Goal: Task Accomplishment & Management: Complete application form

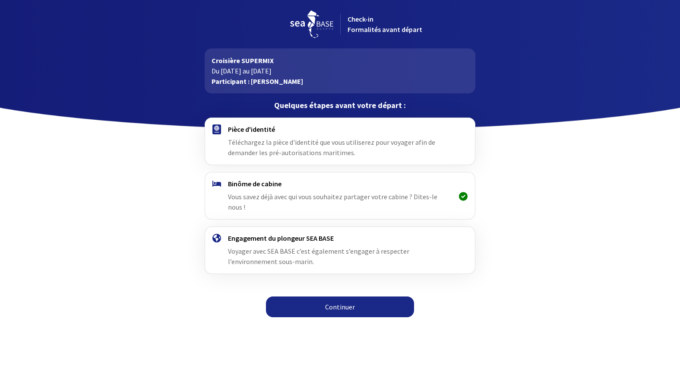
click at [249, 247] on span "Voyager avec SEA BASE c’est également s’engager à respecter l’environnement sou…" at bounding box center [318, 256] width 181 height 19
click at [213, 234] on img at bounding box center [217, 238] width 9 height 9
click at [222, 130] on div at bounding box center [217, 141] width 22 height 33
click at [331, 296] on link "Continuer" at bounding box center [340, 306] width 148 height 21
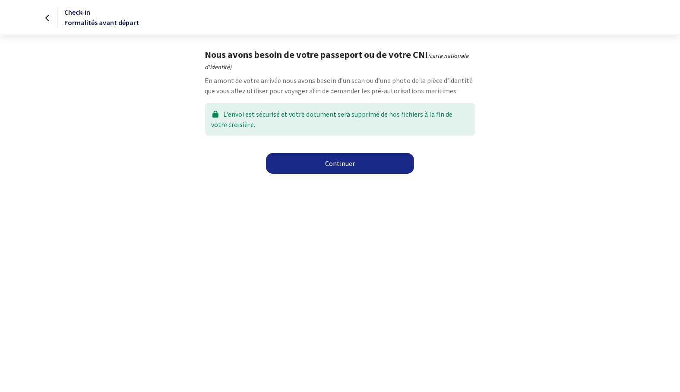
click at [329, 167] on link "Continuer" at bounding box center [340, 163] width 148 height 21
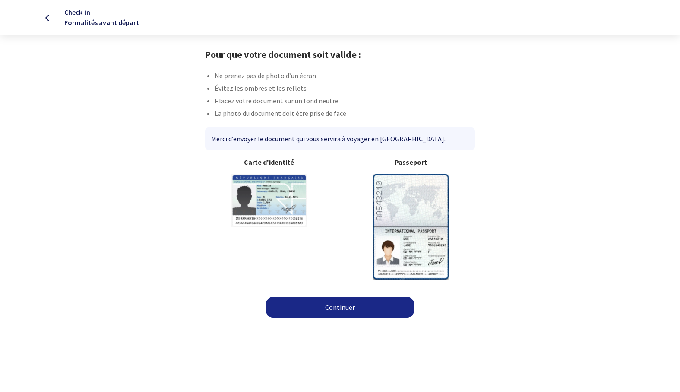
click at [355, 304] on link "Continuer" at bounding box center [340, 307] width 148 height 21
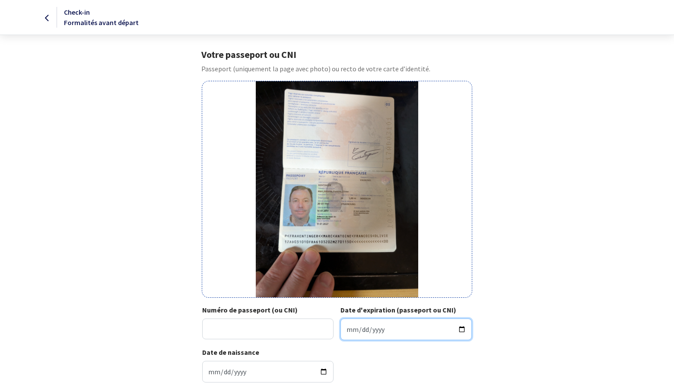
click at [391, 328] on input "Date d'expiration (passeport ou CNI)" at bounding box center [405, 329] width 131 height 22
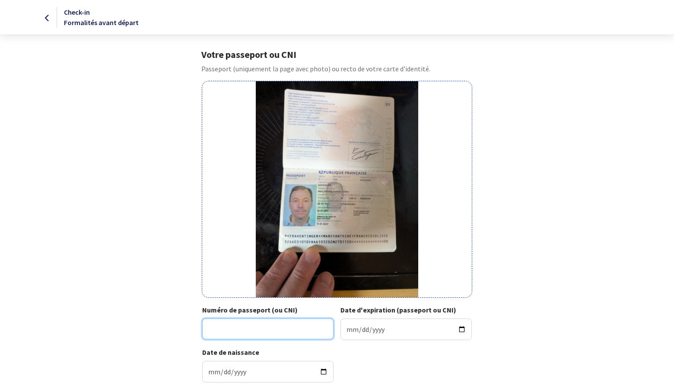
click at [257, 335] on input "Numéro de passeport (ou CNI)" at bounding box center [267, 328] width 131 height 21
click at [478, 361] on div "Date de naissance 1961-03-20" at bounding box center [337, 368] width 284 height 42
click at [272, 330] on input "Numéro de passeport (ou CNI)" at bounding box center [267, 328] width 131 height 21
click at [242, 329] on input "17AD" at bounding box center [267, 328] width 131 height 21
type input "17AD03101"
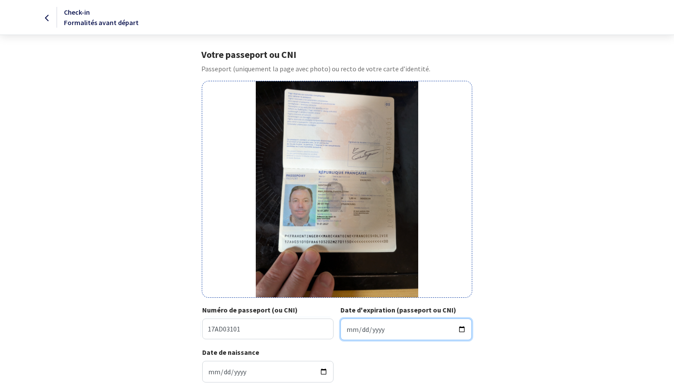
click at [373, 329] on input "Date d'expiration (passeport ou CNI)" at bounding box center [405, 329] width 131 height 22
click at [347, 330] on input "Date d'expiration (passeport ou CNI)" at bounding box center [405, 329] width 131 height 22
type input "2027-01-15"
click at [529, 362] on div "Votre passeport ou CNI Passeport (uniquement la page avec photo) ou recto de vo…" at bounding box center [337, 219] width 488 height 340
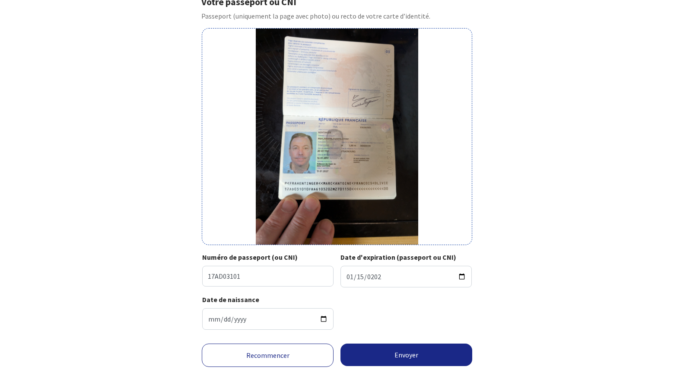
scroll to position [59, 0]
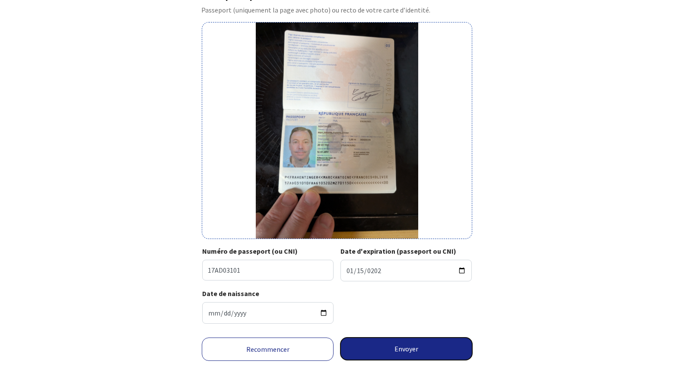
click at [417, 348] on button "Envoyer" at bounding box center [406, 348] width 132 height 22
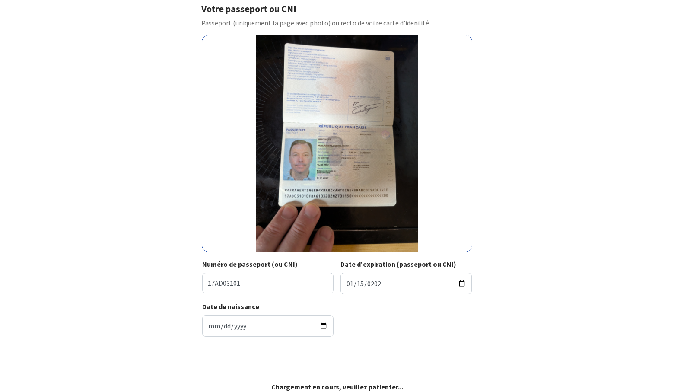
scroll to position [46, 0]
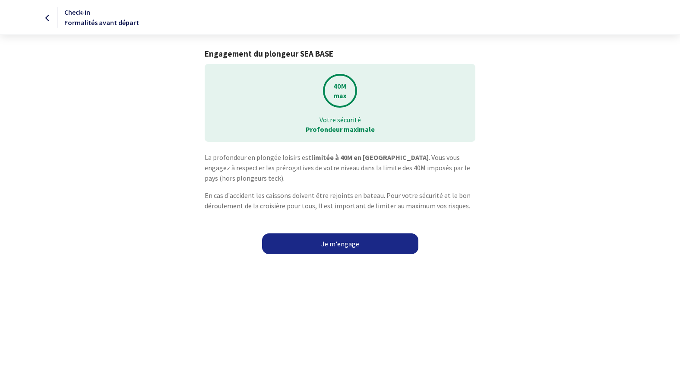
click at [337, 247] on link "Je m'engage" at bounding box center [340, 243] width 156 height 21
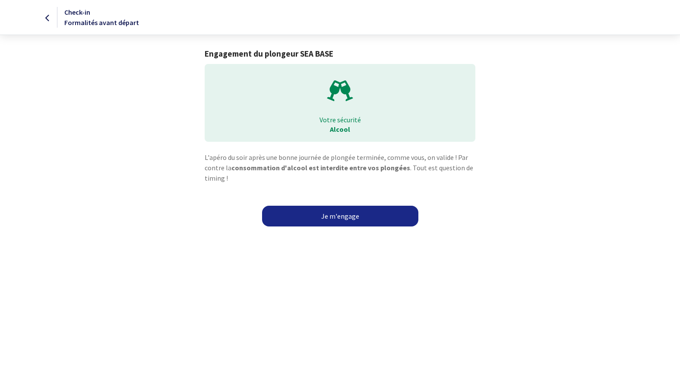
click at [350, 218] on link "Je m'engage" at bounding box center [340, 216] width 156 height 21
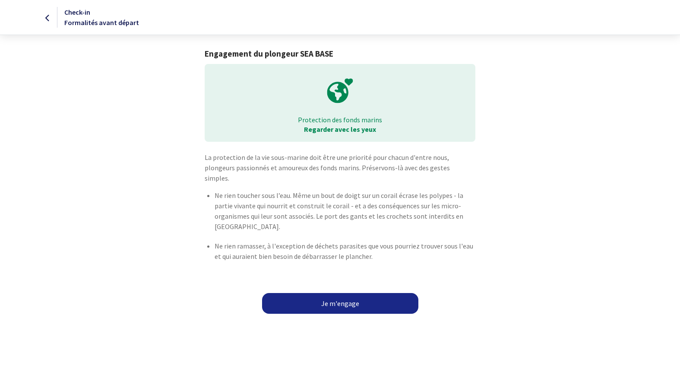
click at [339, 293] on link "Je m'engage" at bounding box center [340, 303] width 156 height 21
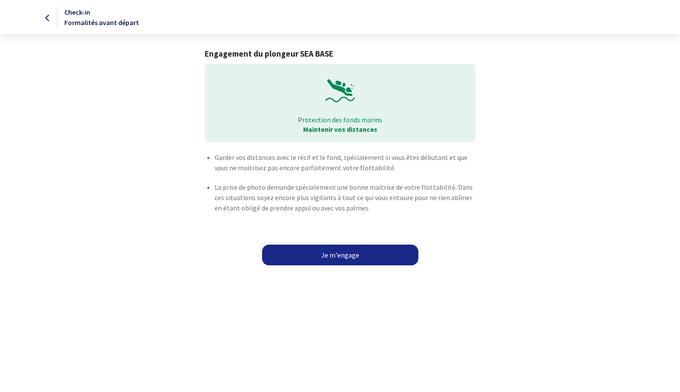
click at [334, 251] on link "Je m'engage" at bounding box center [340, 255] width 156 height 21
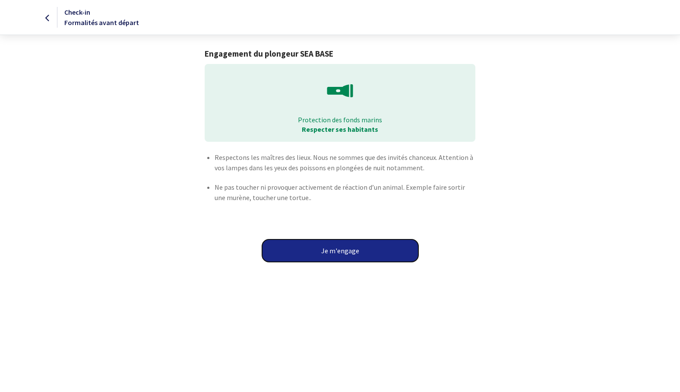
click at [334, 250] on button "Je m'engage" at bounding box center [340, 250] width 156 height 22
